Goal: Information Seeking & Learning: Learn about a topic

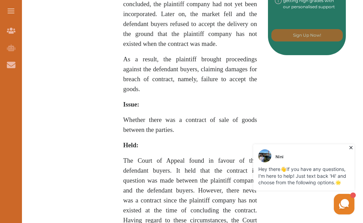
scroll to position [451, 0]
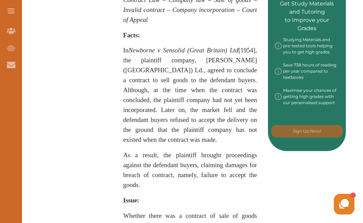
scroll to position [358, 0]
drag, startPoint x: 185, startPoint y: 50, endPoint x: 131, endPoint y: 51, distance: 53.9
click at [131, 51] on em "Newborne v Sensolid (Great Britain) Ltd" at bounding box center [184, 49] width 110 height 7
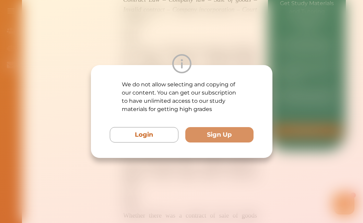
click at [217, 41] on div "We do not allow selecting and copying of our content. You can get our subscript…" at bounding box center [181, 111] width 363 height 223
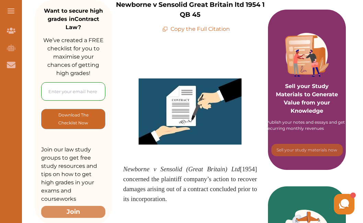
scroll to position [97, 0]
